Goal: Information Seeking & Learning: Learn about a topic

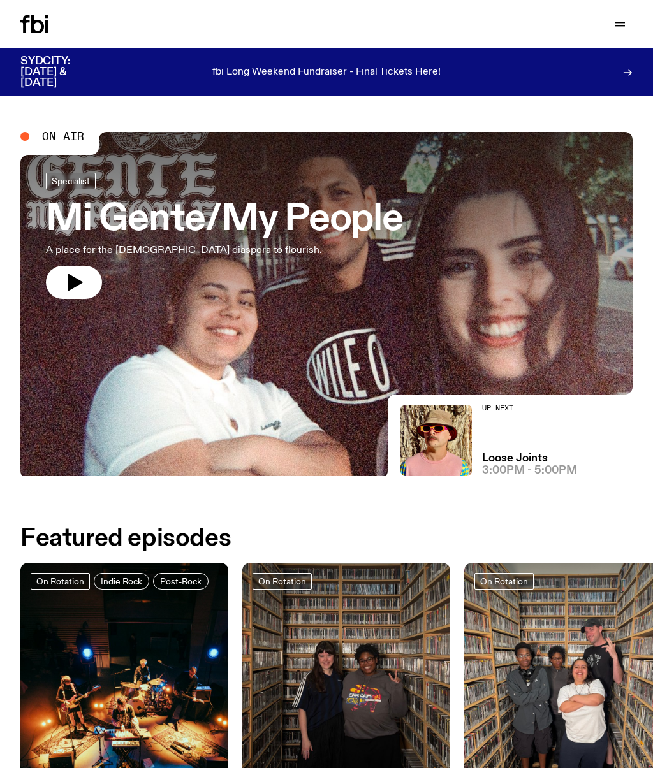
click at [629, 27] on button "button" at bounding box center [619, 24] width 25 height 18
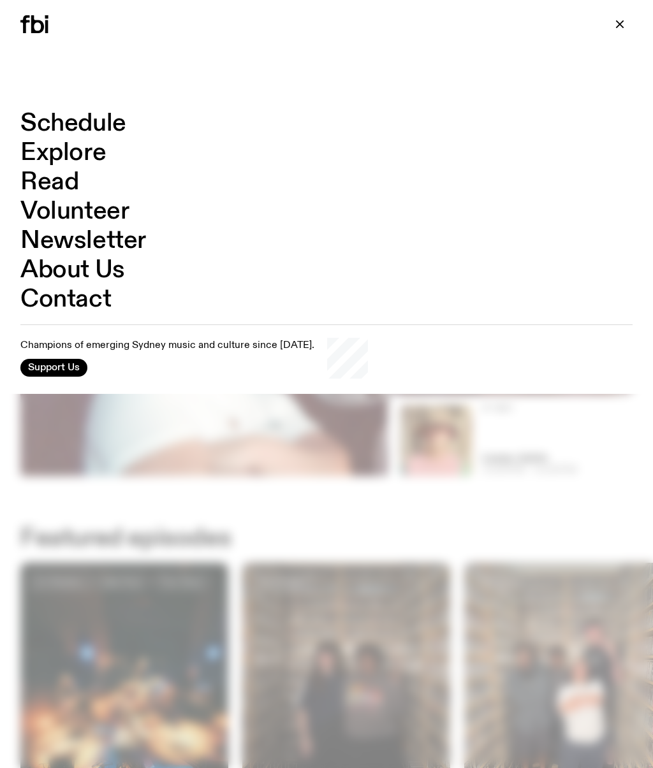
click at [85, 272] on link "About Us" at bounding box center [72, 270] width 105 height 24
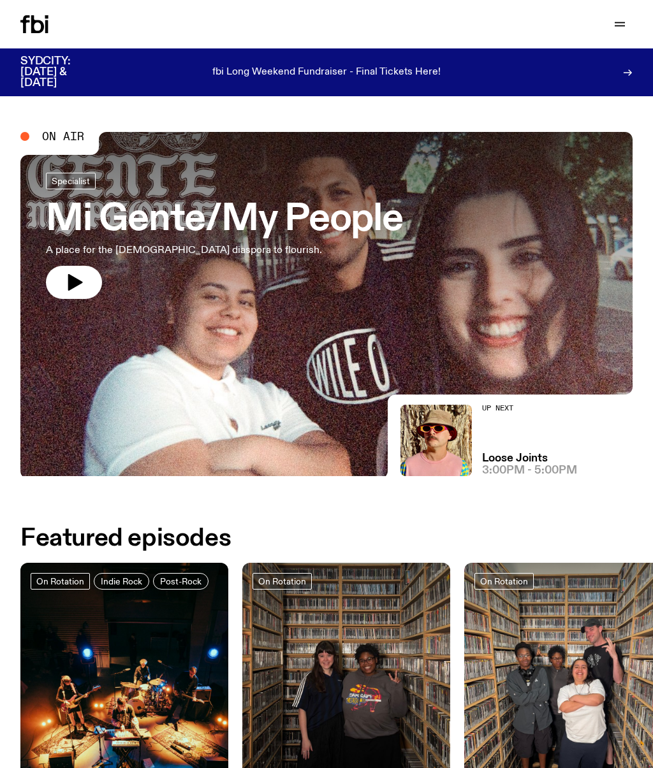
click at [78, 279] on icon "button" at bounding box center [74, 282] width 20 height 20
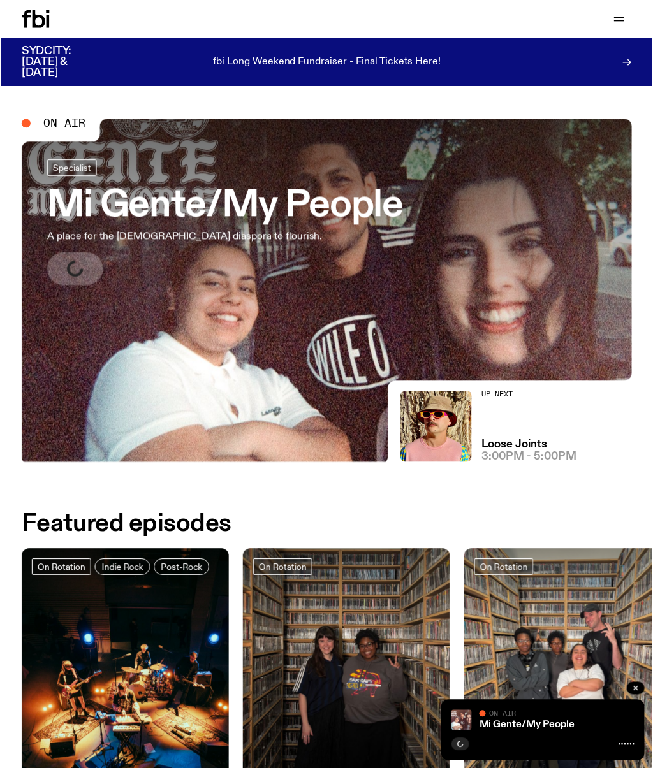
scroll to position [4, 0]
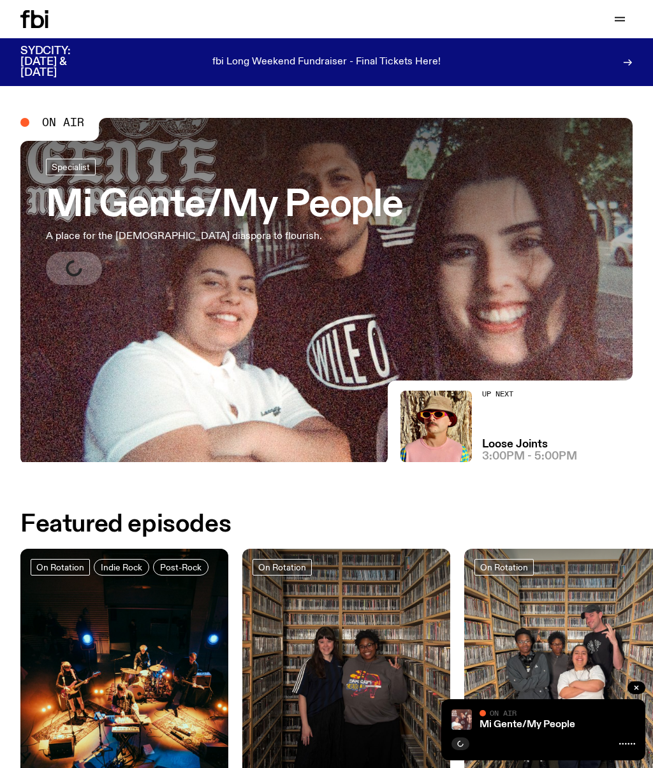
click at [424, 63] on p "fbi Long Weekend Fundraiser - Final Tickets Here!" at bounding box center [326, 62] width 228 height 11
